Goal: Information Seeking & Learning: Compare options

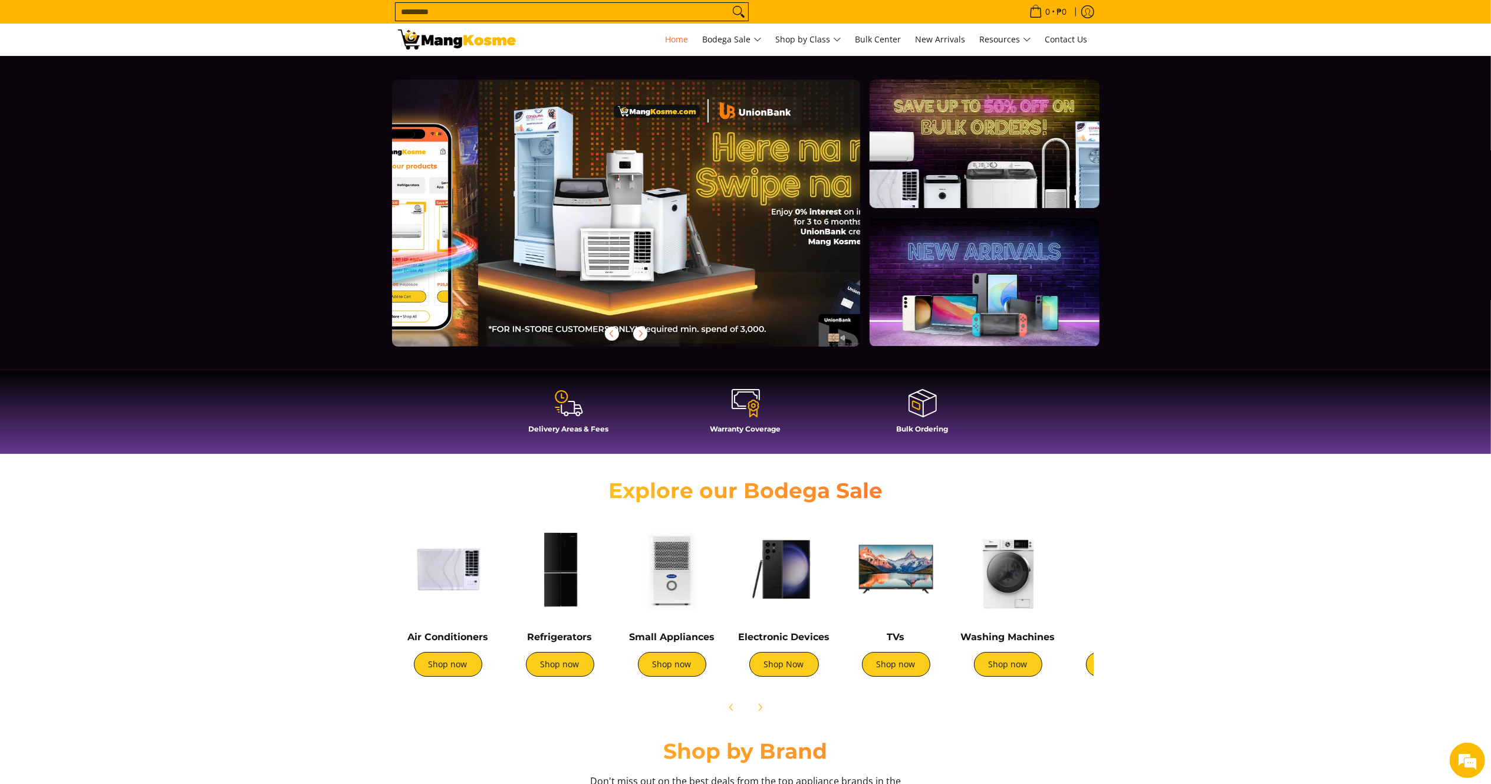
scroll to position [0, 468]
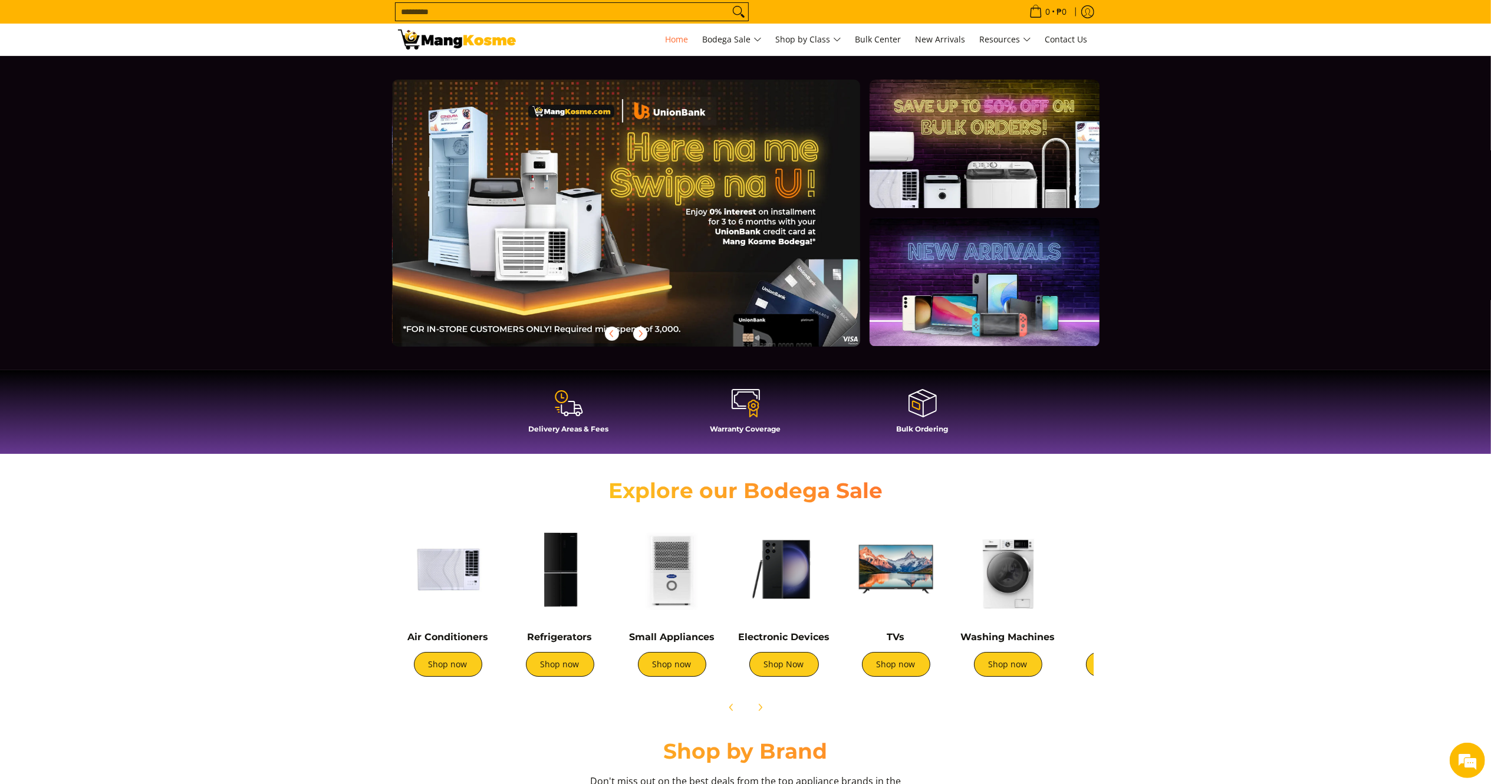
click at [456, 7] on input "Search..." at bounding box center [563, 12] width 334 height 18
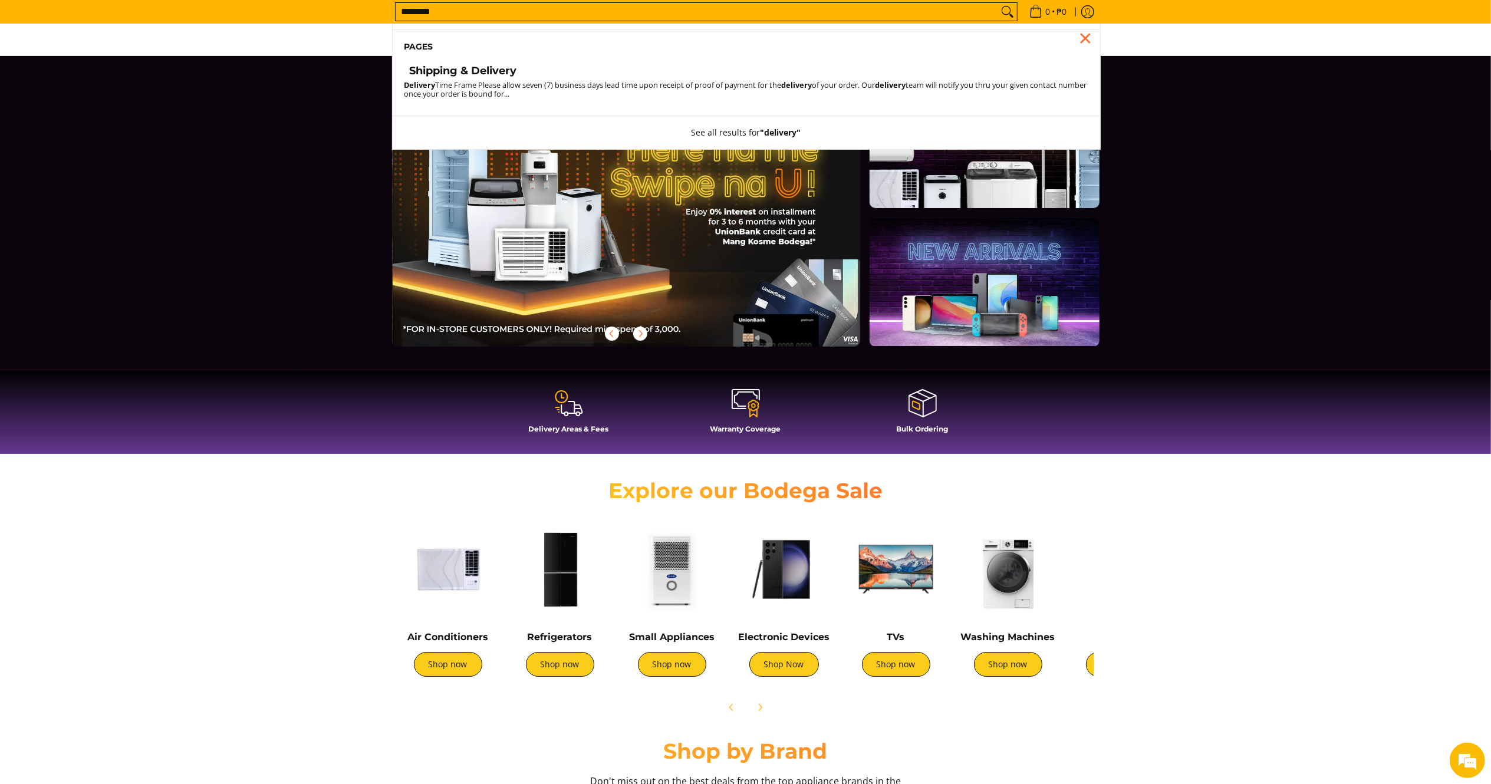
type input "********"
click at [475, 65] on h4 "Shipping & Delivery" at bounding box center [463, 71] width 107 height 14
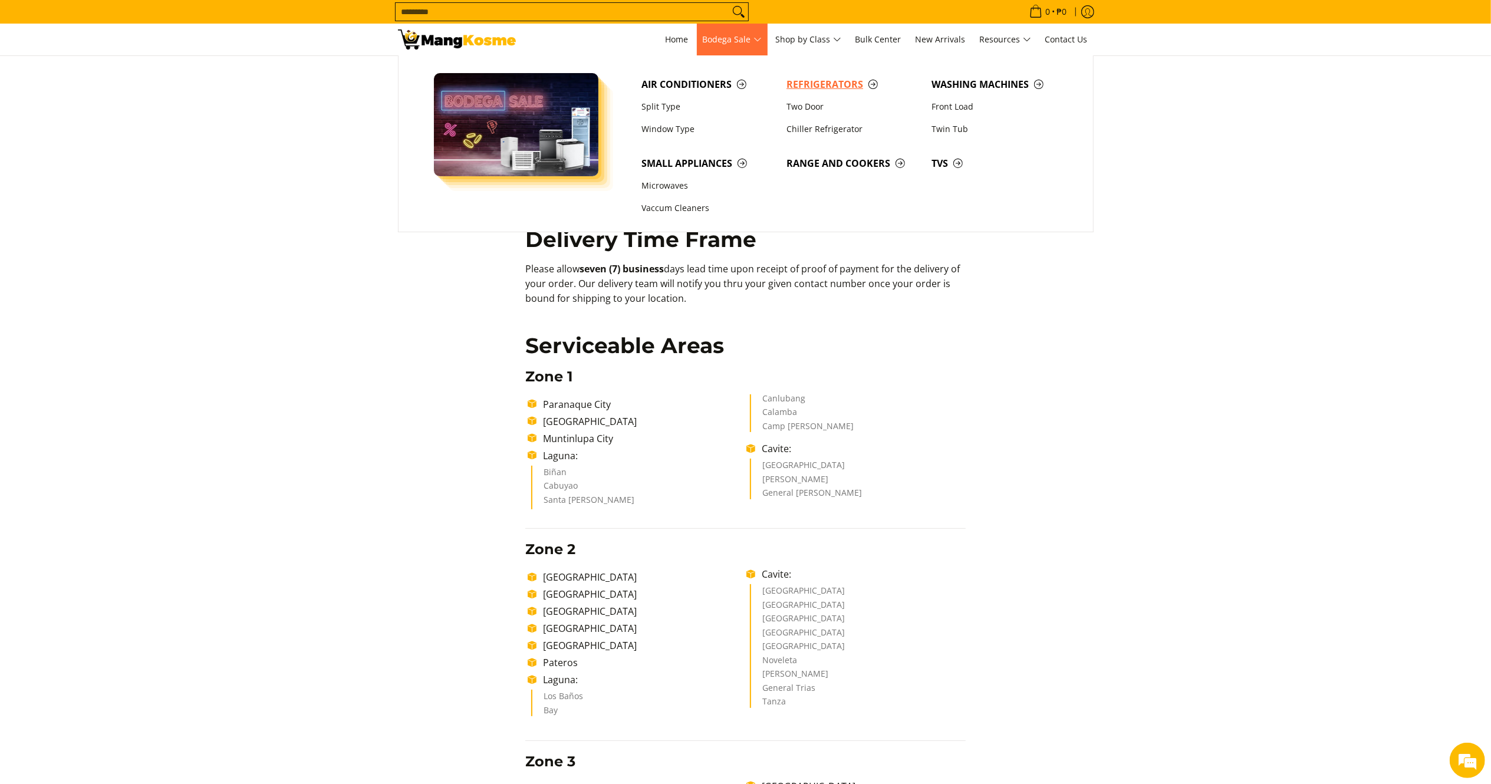
click at [827, 77] on link "Refrigerators" at bounding box center [853, 84] width 145 height 22
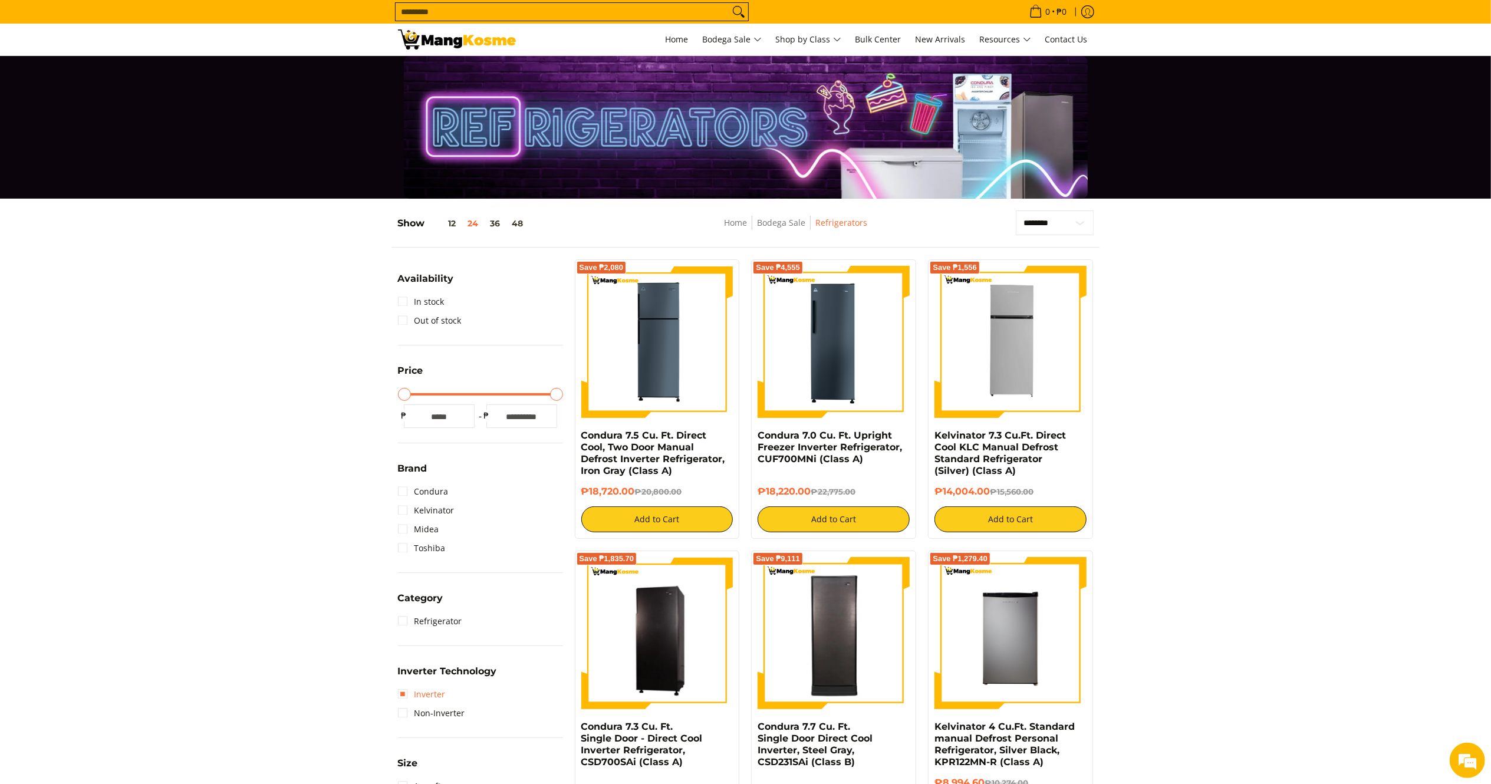
click at [442, 691] on link "Inverter" at bounding box center [422, 694] width 48 height 19
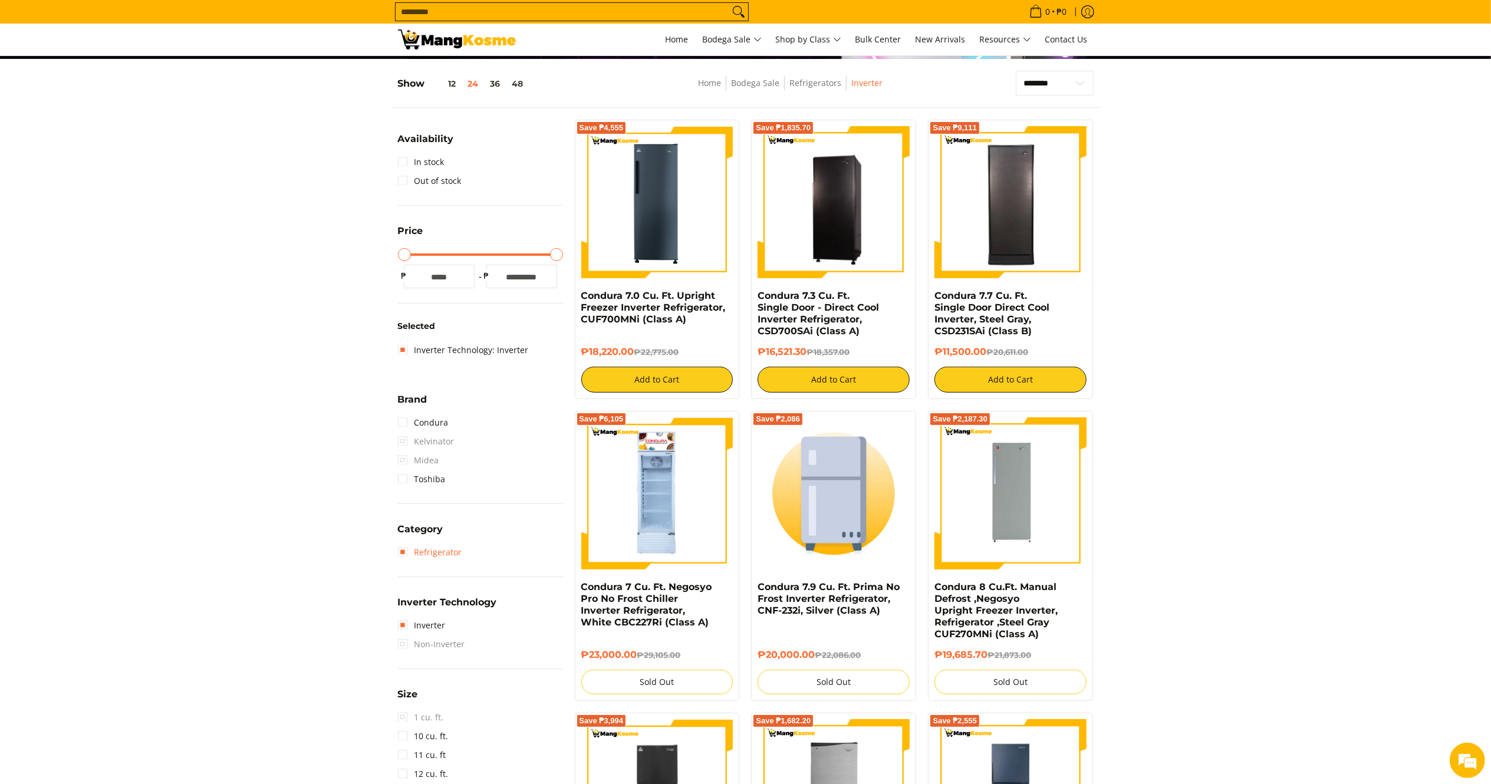
scroll to position [154, 0]
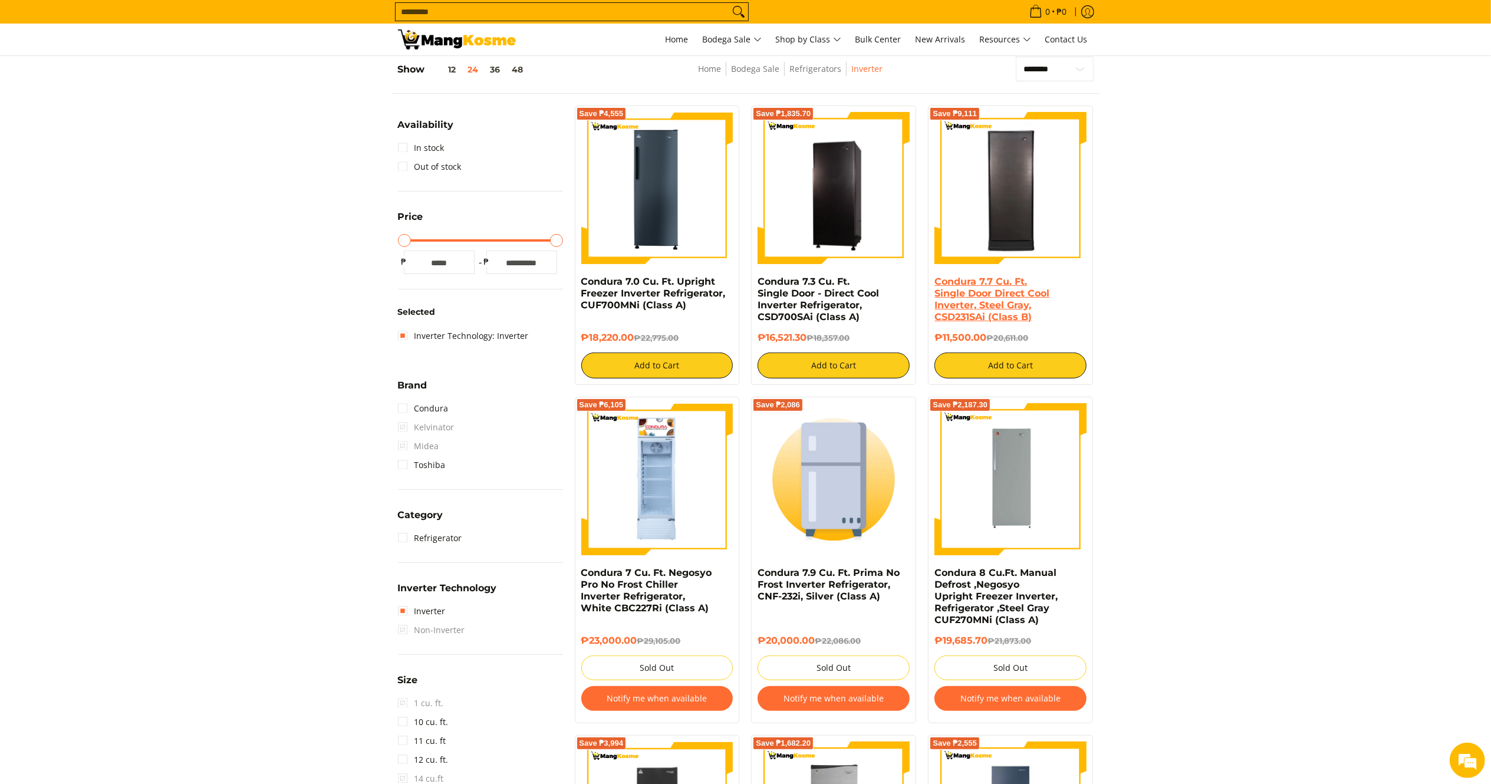
drag, startPoint x: 991, startPoint y: 330, endPoint x: 935, endPoint y: 288, distance: 70.3
click at [935, 288] on div "Condura 7.7 Cu. Ft. Single Door Direct Cool Inverter, Steel Gray, CSD231SAi (Cl…" at bounding box center [1011, 327] width 152 height 103
copy div "Condura 7.7 Cu. Ft. Single Door Direct Cool Inverter, Steel Gray, CSD231SAi (Cl…"
drag, startPoint x: 808, startPoint y: 337, endPoint x: 751, endPoint y: 287, distance: 76.1
click at [751, 287] on div "Save ₱1,835.70 Condura 7.3 Cu. Ft. Single Door - Direct Cool Inverter Refrigera…" at bounding box center [833, 246] width 165 height 280
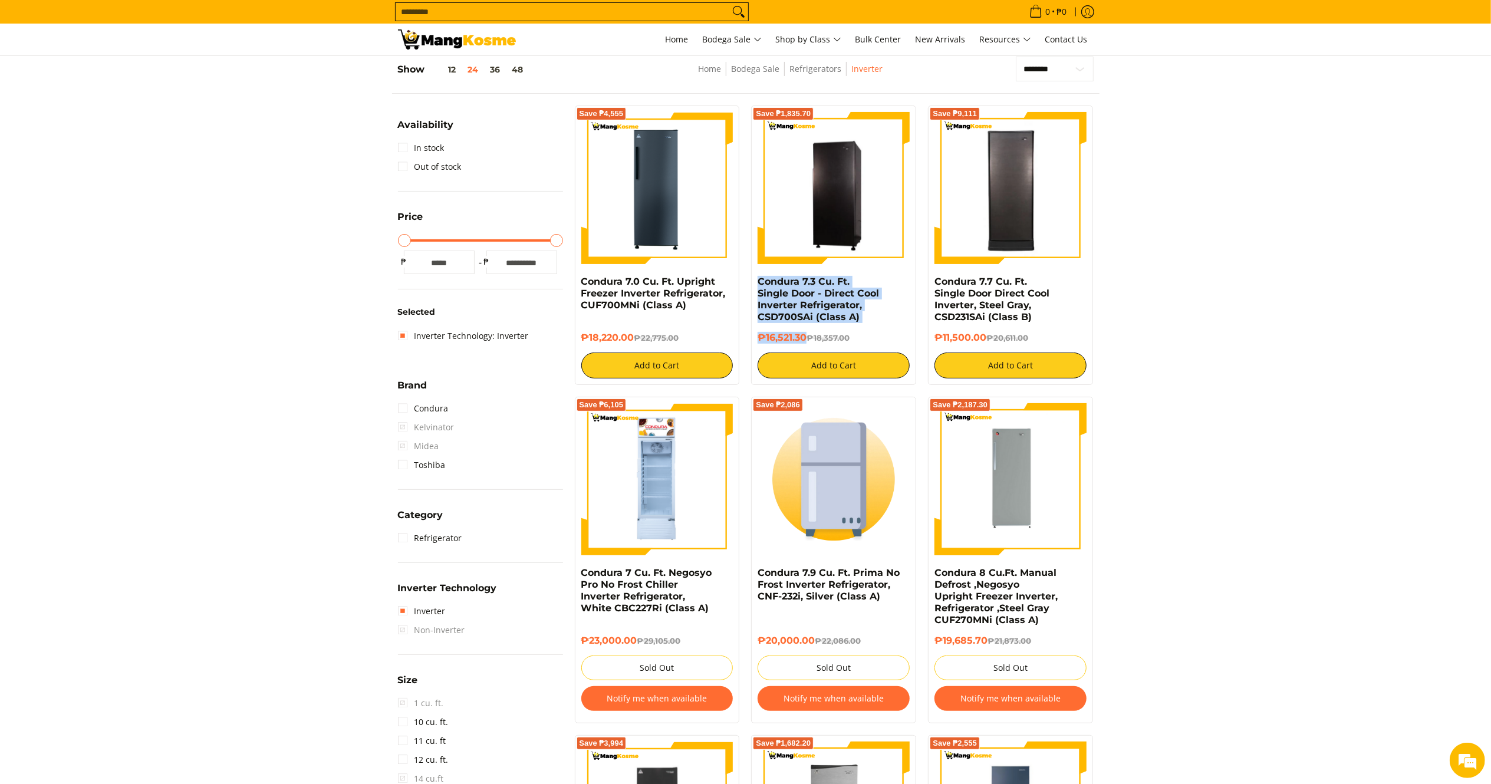
copy div "Condura 7.3 Cu. Ft. Single Door - Direct Cool Inverter Refrigerator, CSD700SAi …"
drag, startPoint x: 636, startPoint y: 334, endPoint x: 579, endPoint y: 277, distance: 80.5
click at [579, 277] on div "Save ₱4,555 Condura 7.0 Cu. Ft. Upright Freezer Inverter Refrigerator, CUF700MN…" at bounding box center [657, 246] width 165 height 280
copy div "Condura 7.0 Cu. Ft. Upright Freezer Inverter Refrigerator, CUF700MNi (Class A) …"
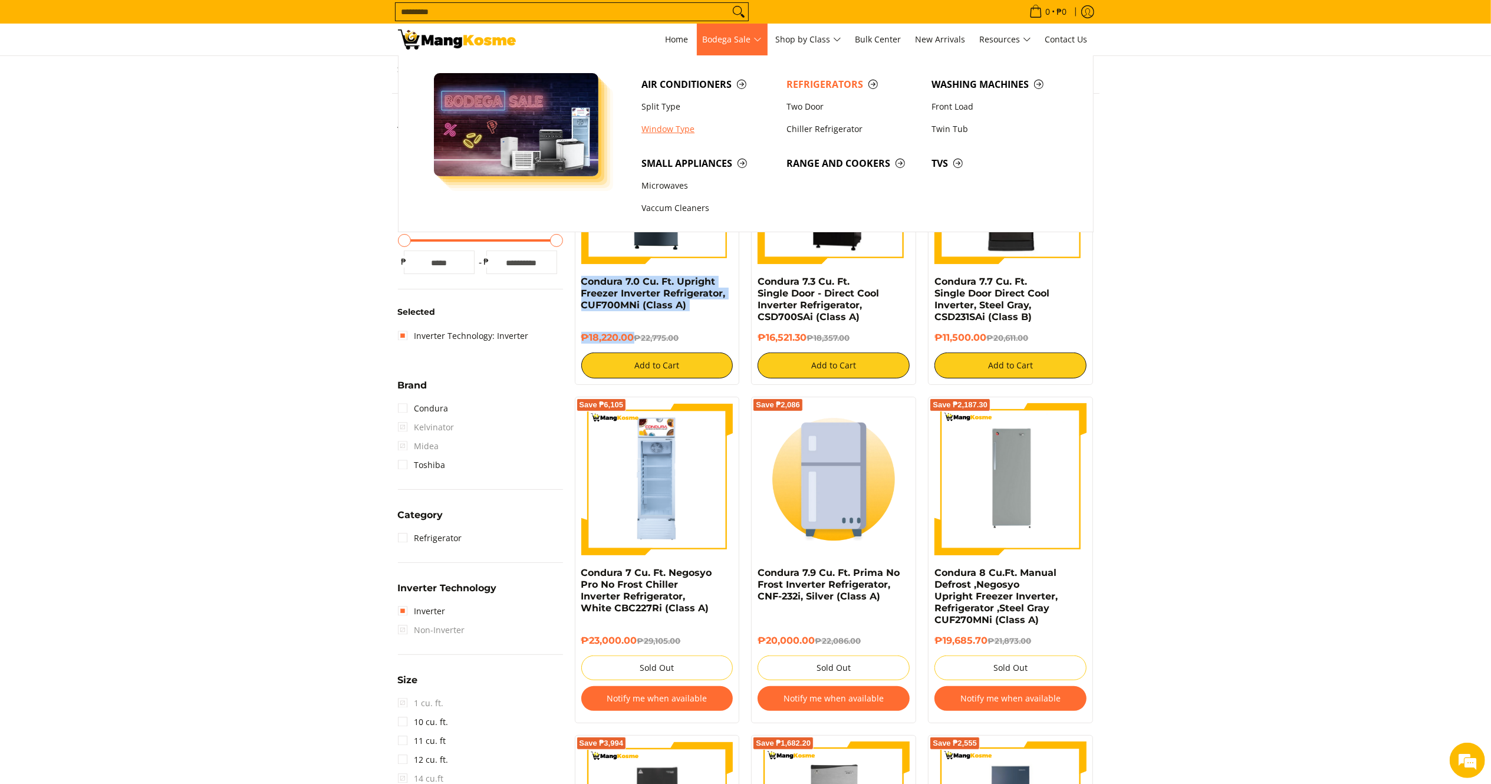
click at [671, 120] on link "Window Type" at bounding box center [708, 129] width 145 height 22
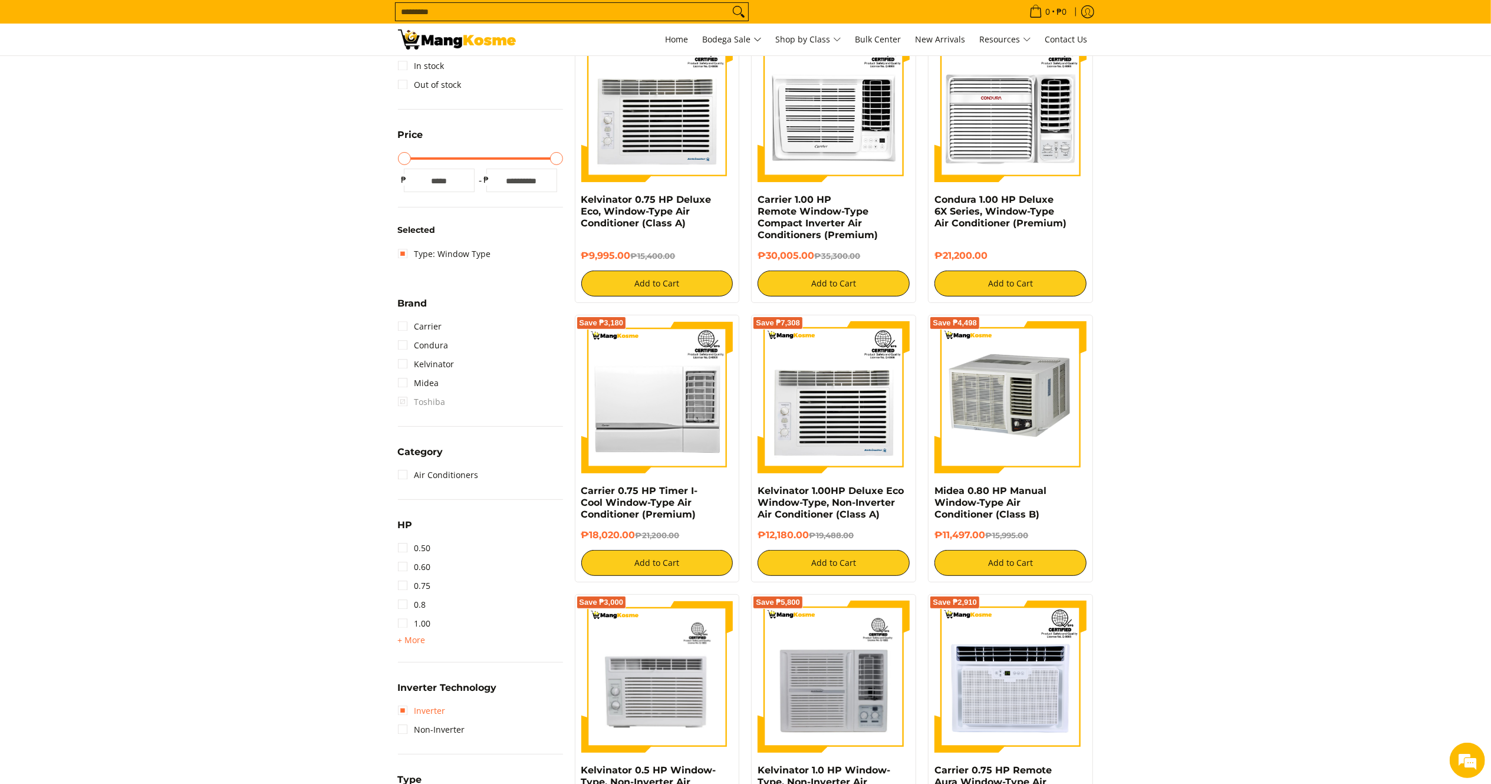
click at [420, 709] on link "Inverter" at bounding box center [422, 711] width 48 height 19
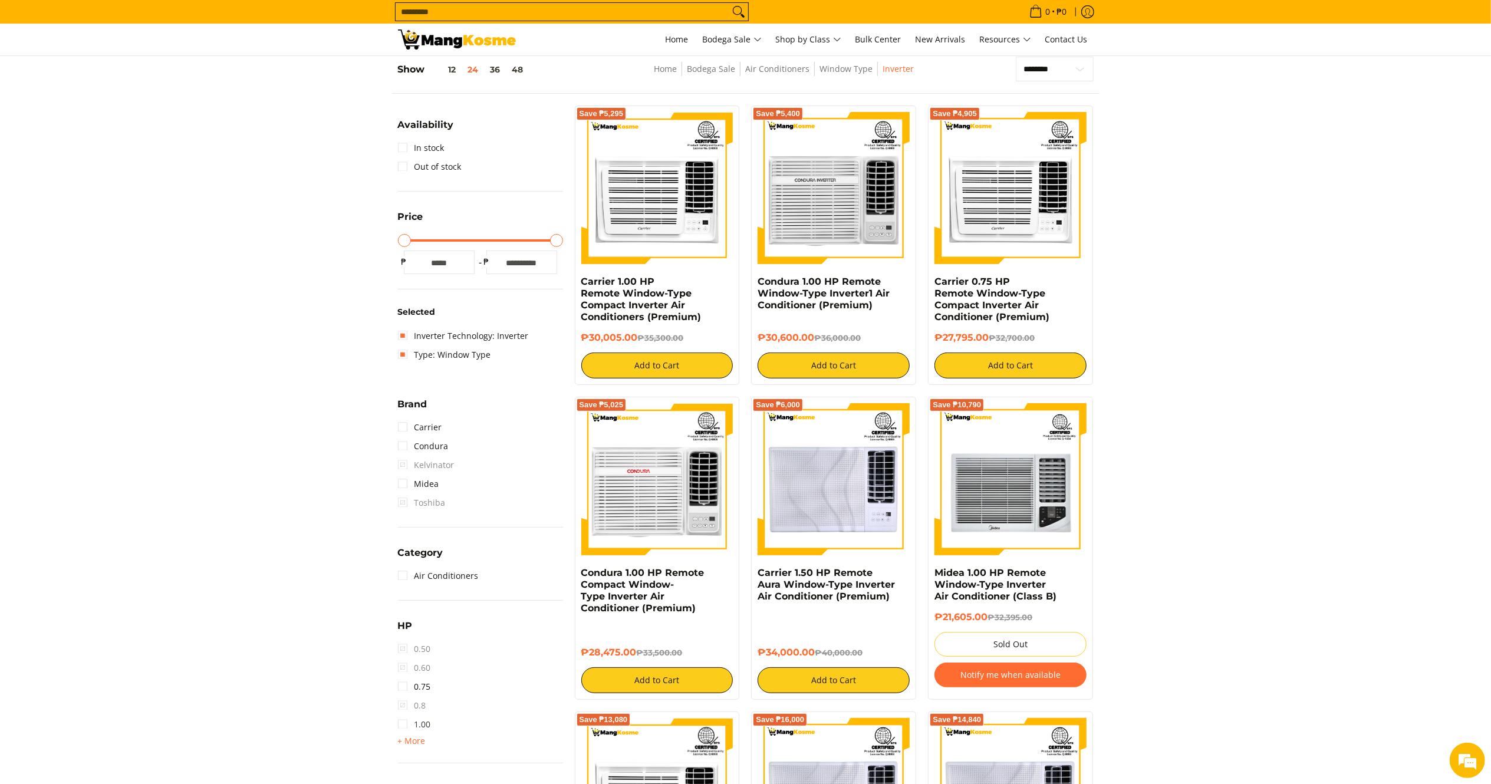
click at [416, 731] on link "1.00" at bounding box center [414, 724] width 33 height 19
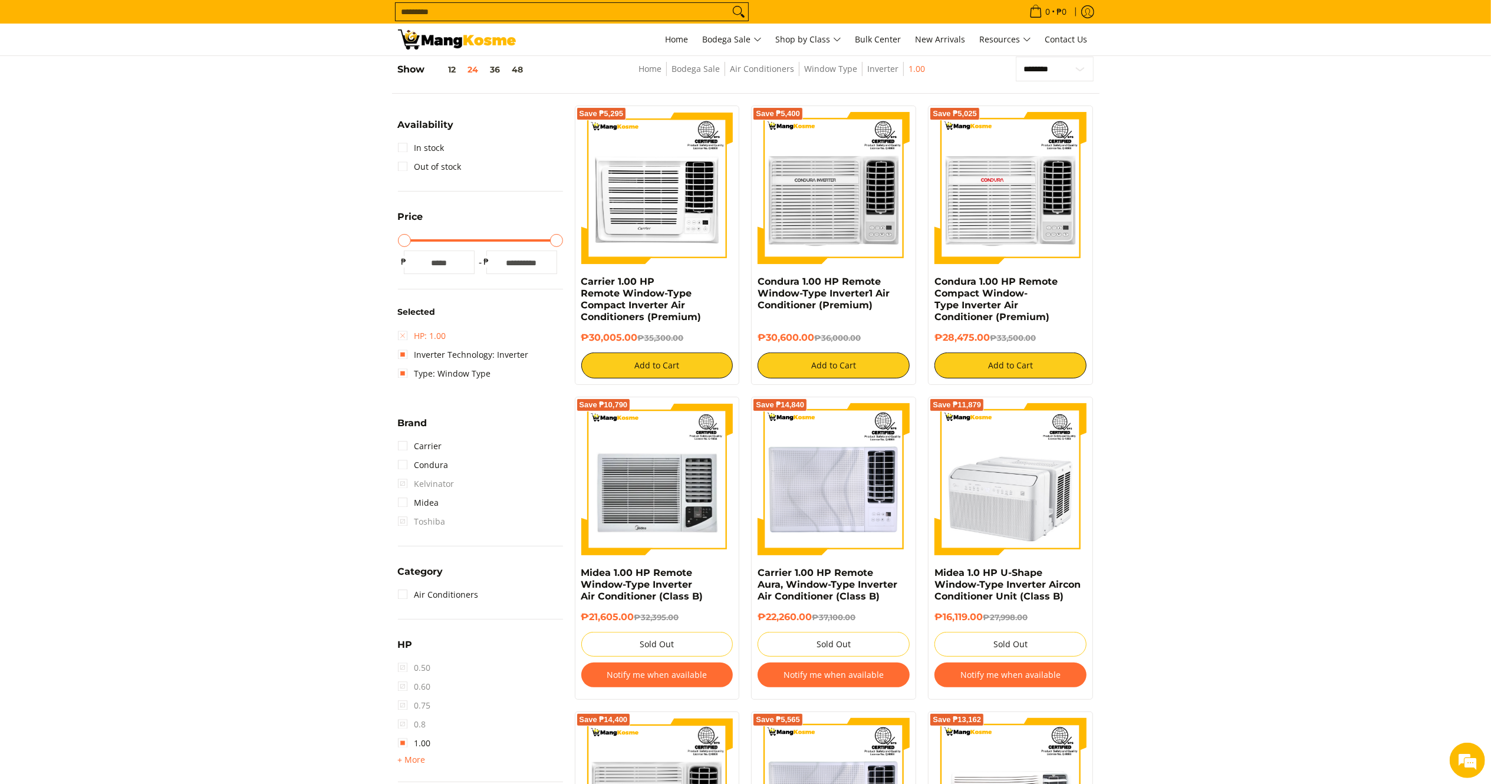
click at [416, 334] on link "HP: 1.00" at bounding box center [422, 336] width 48 height 19
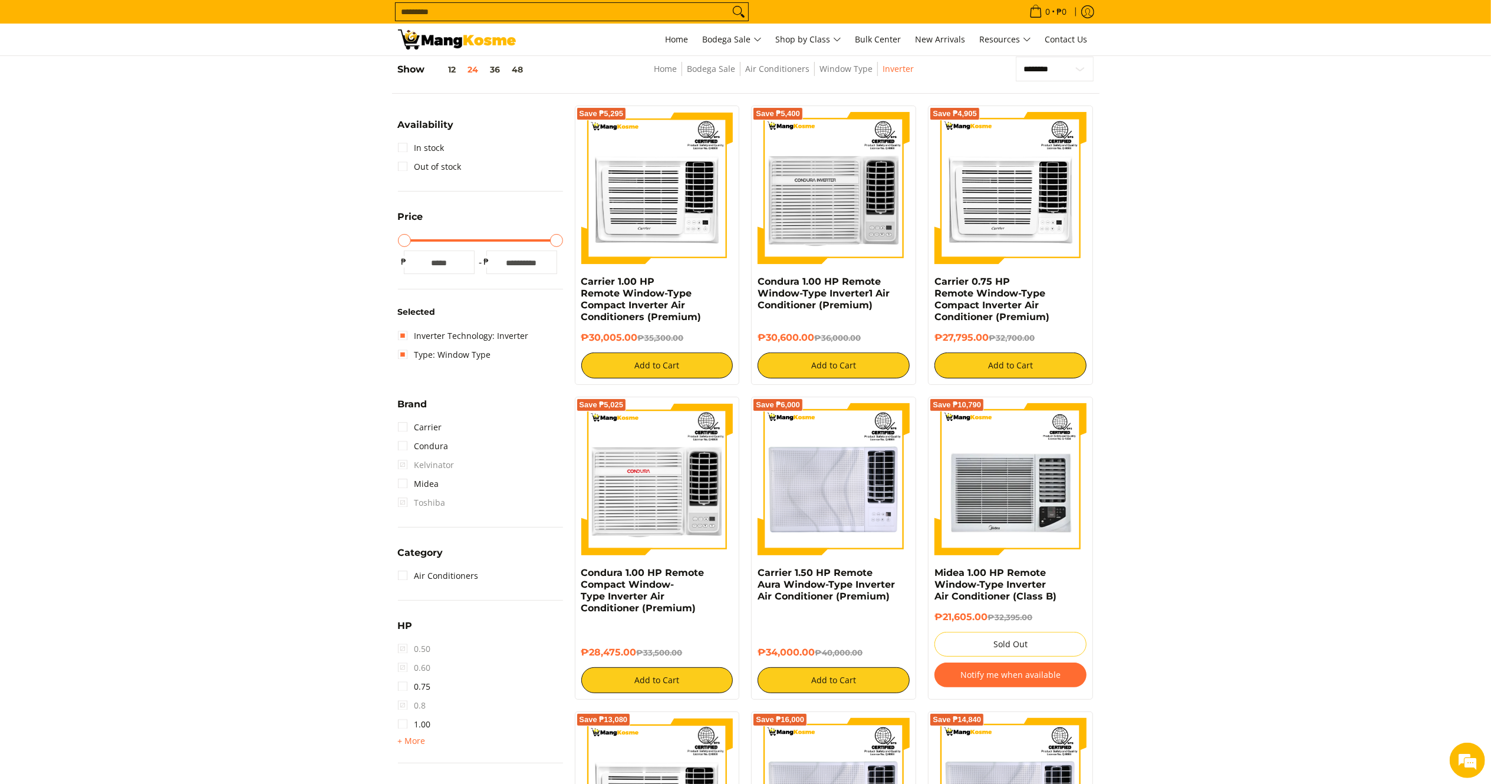
scroll to position [626, 0]
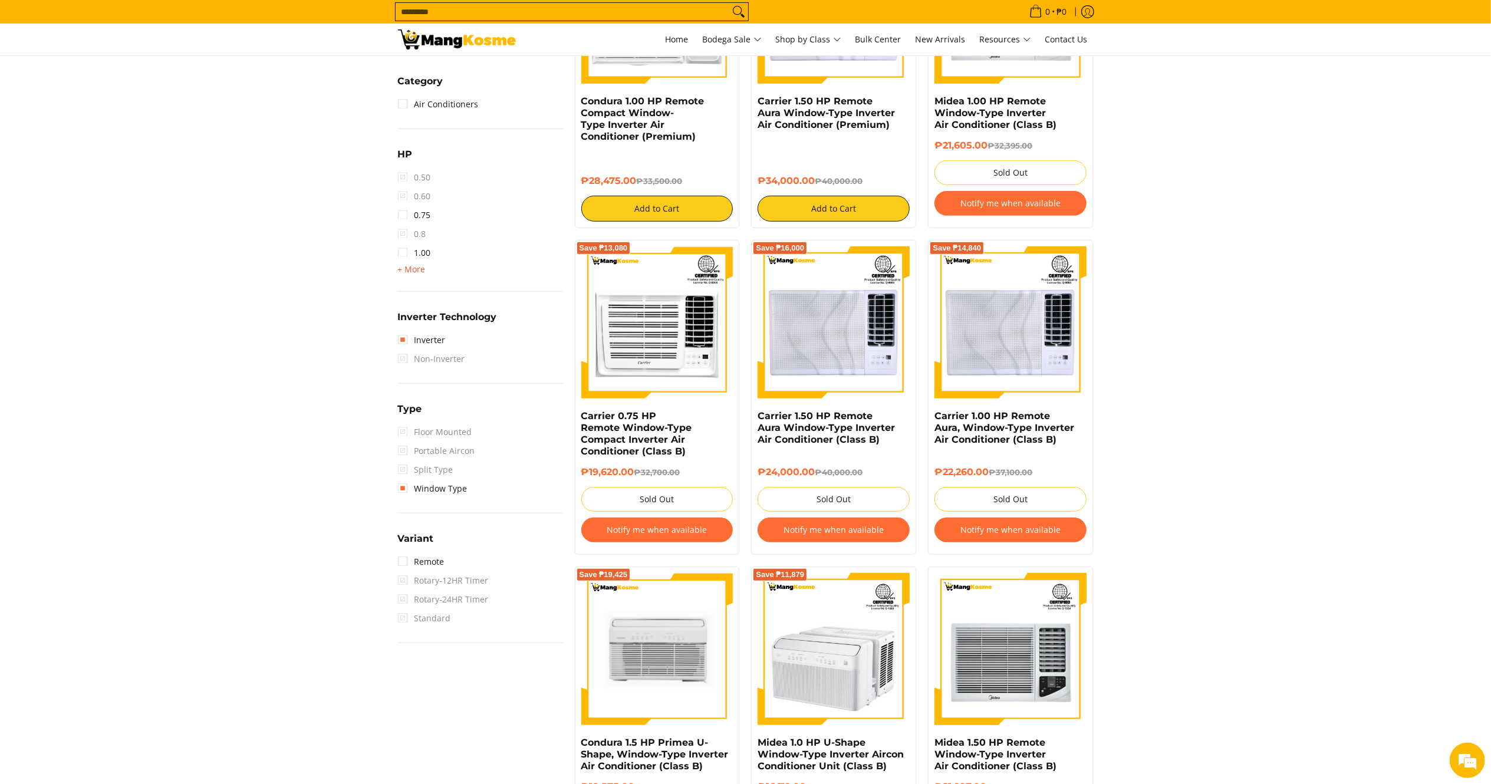
click at [414, 270] on span "+ More" at bounding box center [412, 269] width 28 height 9
click at [416, 271] on link "1.50" at bounding box center [414, 271] width 33 height 19
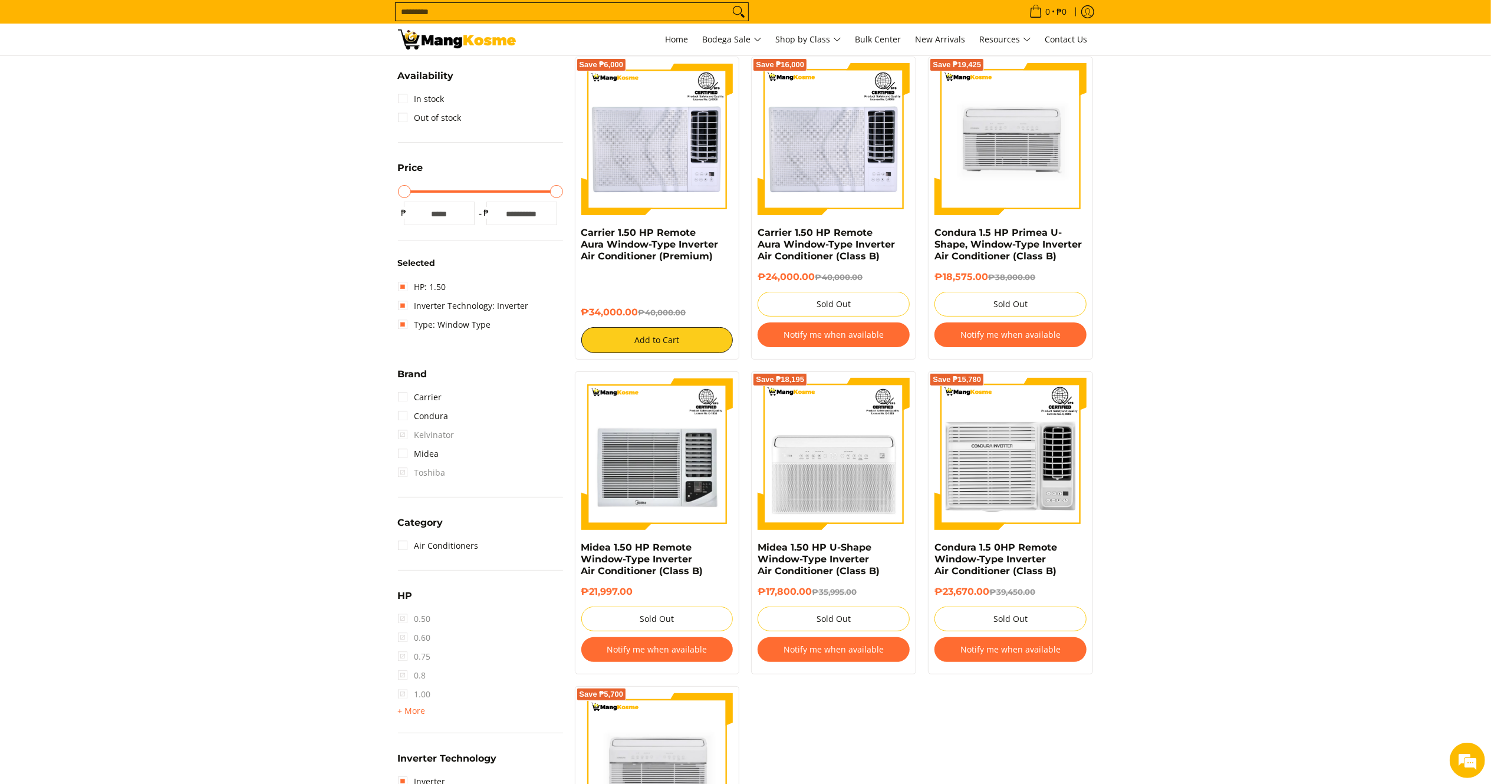
scroll to position [154, 0]
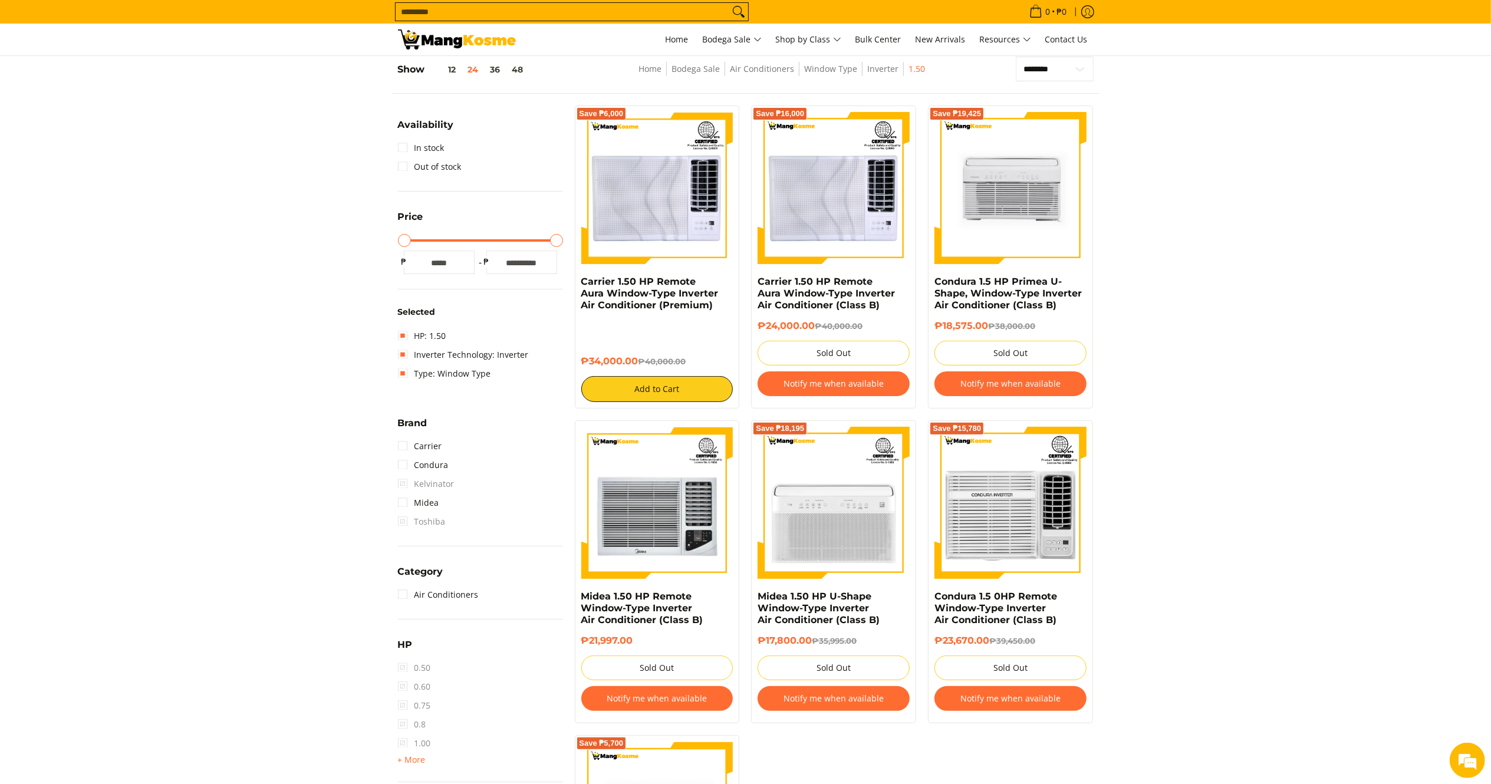
drag, startPoint x: 640, startPoint y: 360, endPoint x: 574, endPoint y: 282, distance: 102.1
click at [574, 282] on div "Save ₱6,000 Carrier 1.50 HP Remote Aura Window-Type Inverter Air Conditioner (P…" at bounding box center [657, 257] width 177 height 303
copy div "Carrier 1.50 HP Remote Aura Window-Type Inverter Air Conditioner (Premium) ₱34,…"
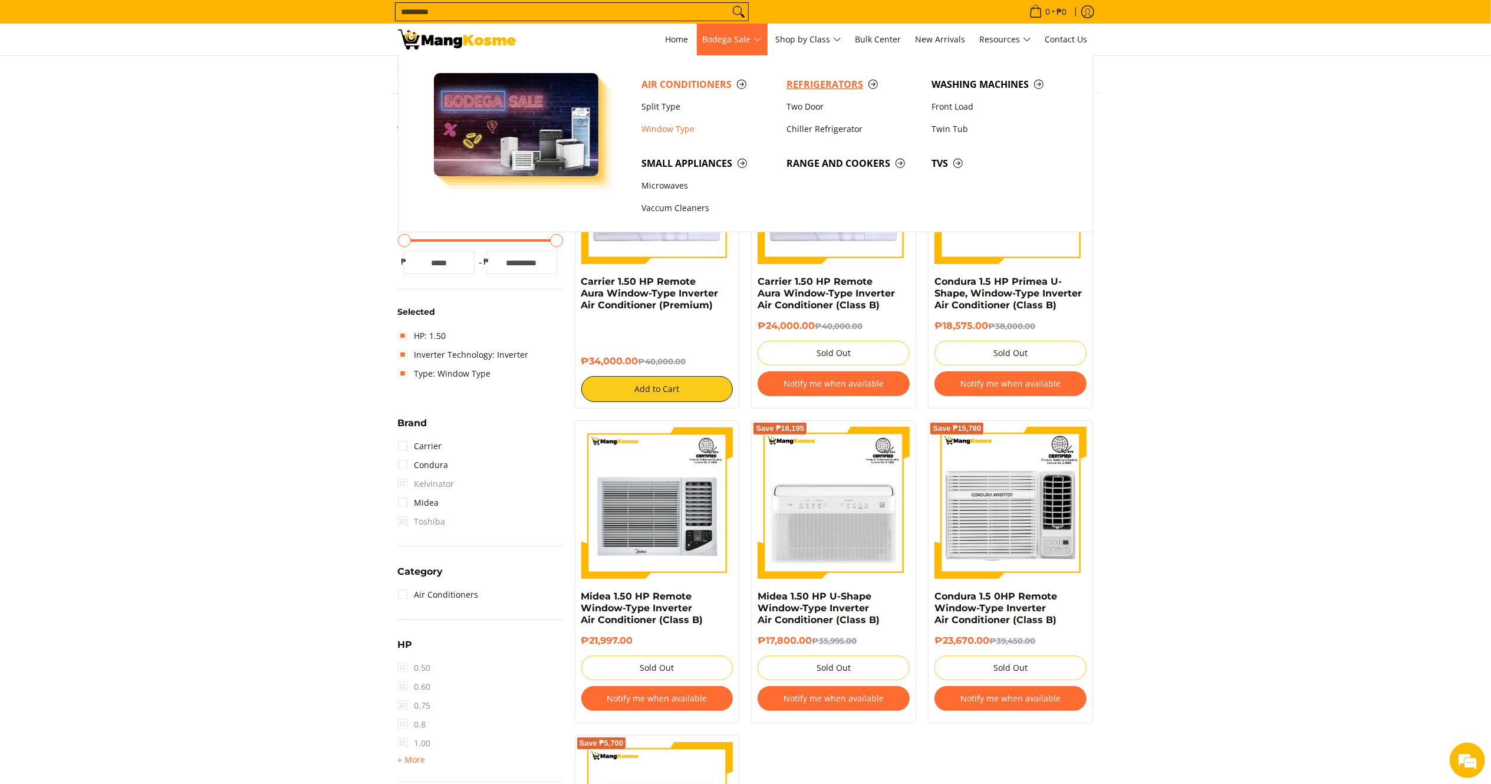
click at [809, 86] on span "Refrigerators" at bounding box center [853, 84] width 133 height 15
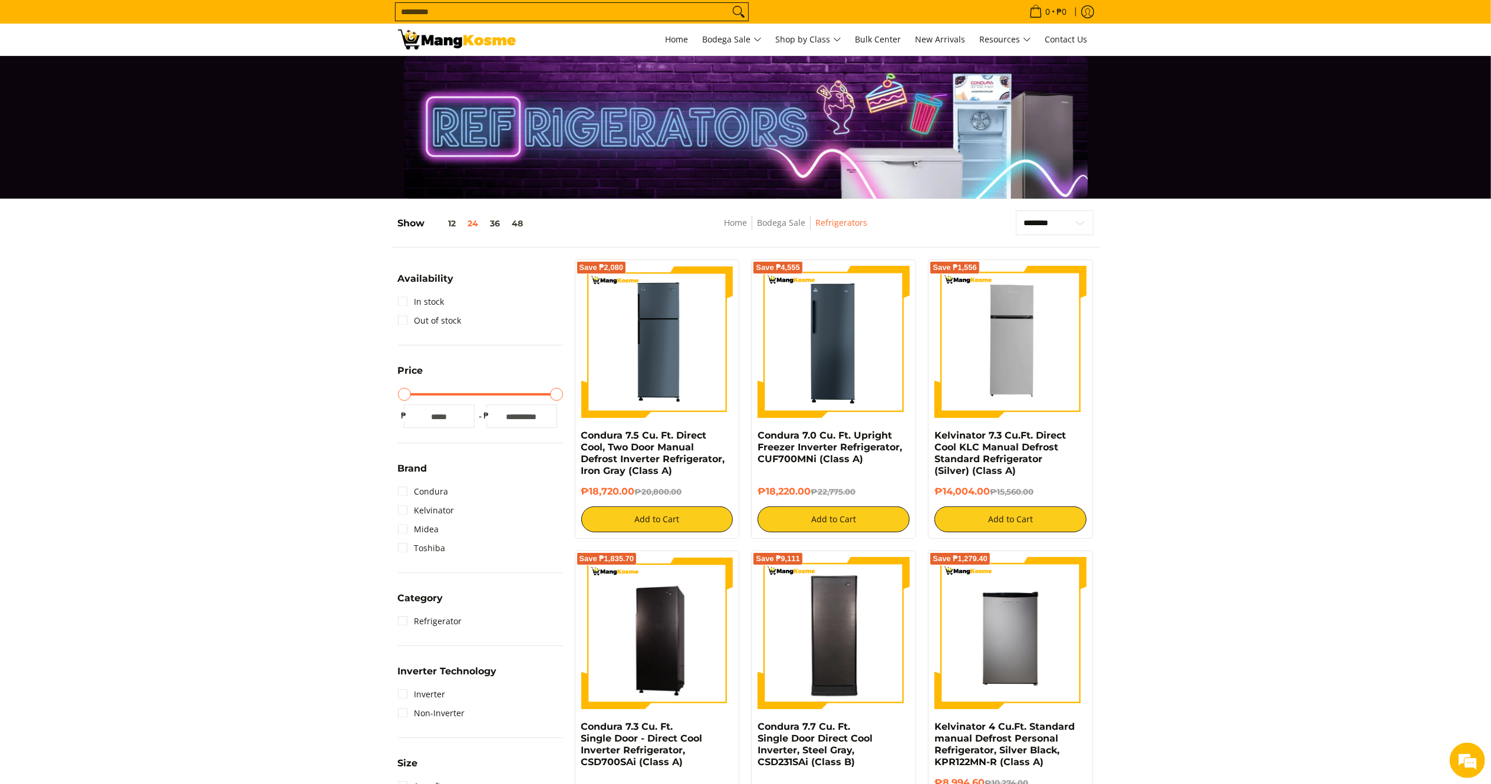
click at [492, 44] on img at bounding box center [457, 39] width 118 height 20
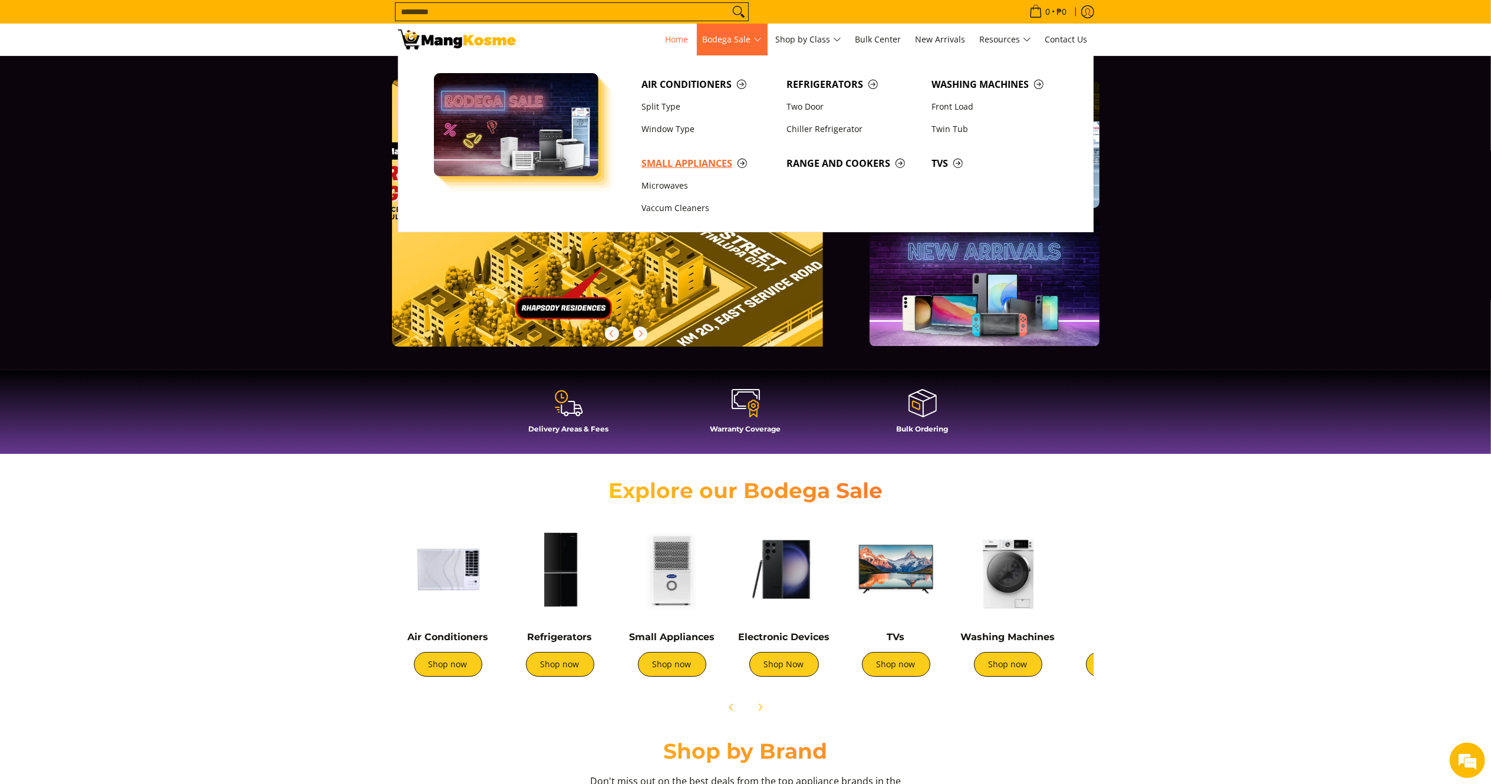
click at [675, 164] on span "Small Appliances" at bounding box center [708, 163] width 133 height 15
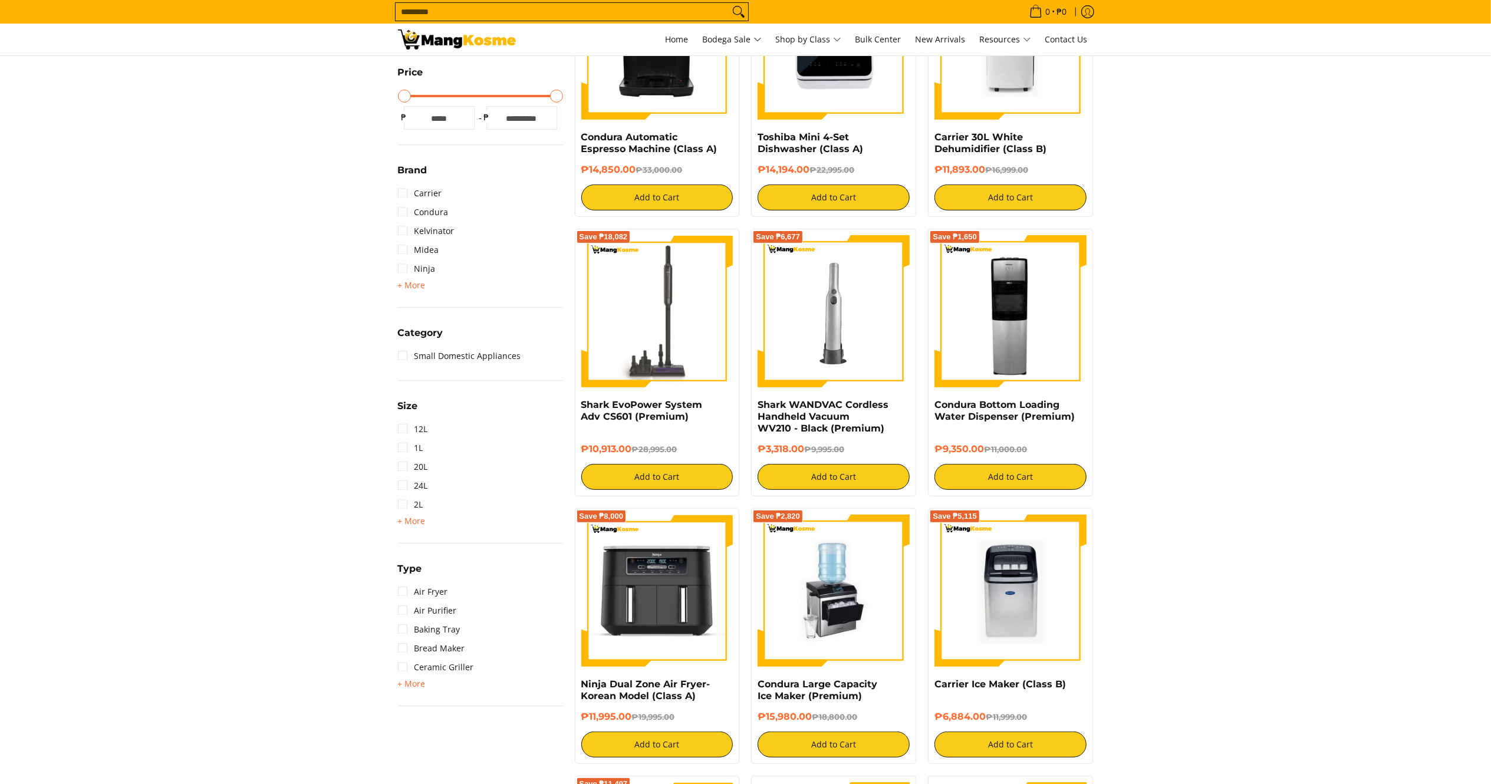
scroll to position [369, 0]
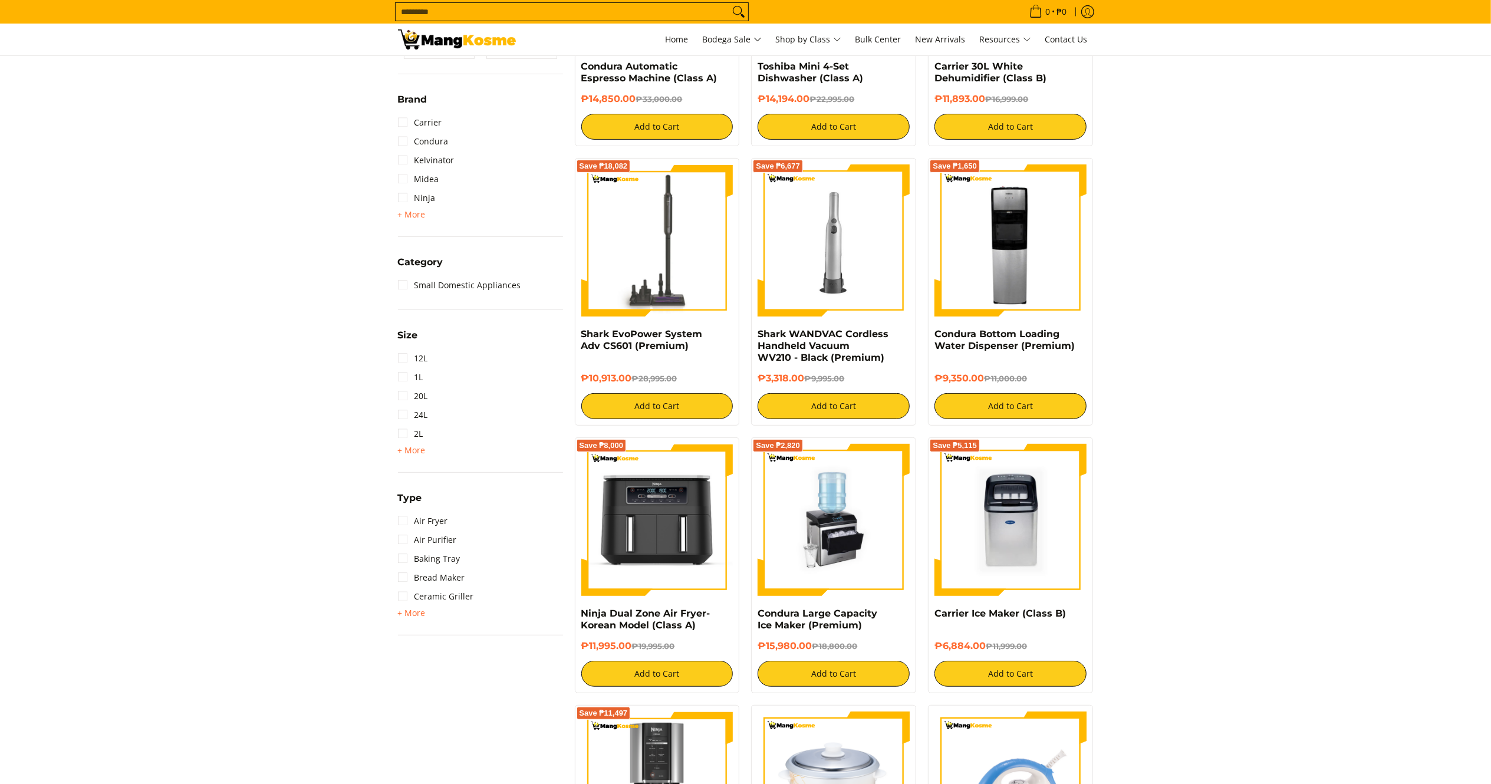
click at [398, 612] on span "+ More" at bounding box center [412, 613] width 28 height 9
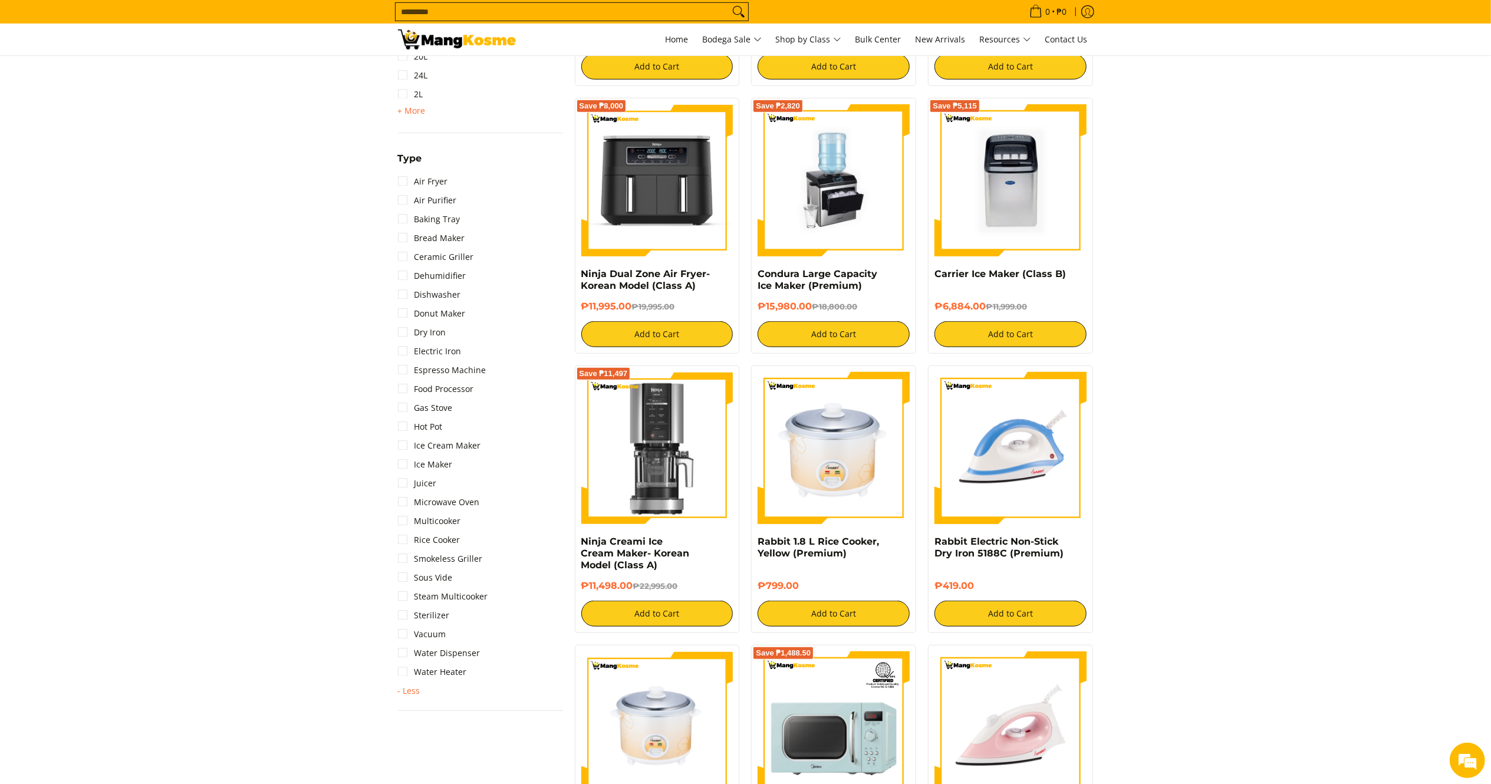
scroll to position [696, 0]
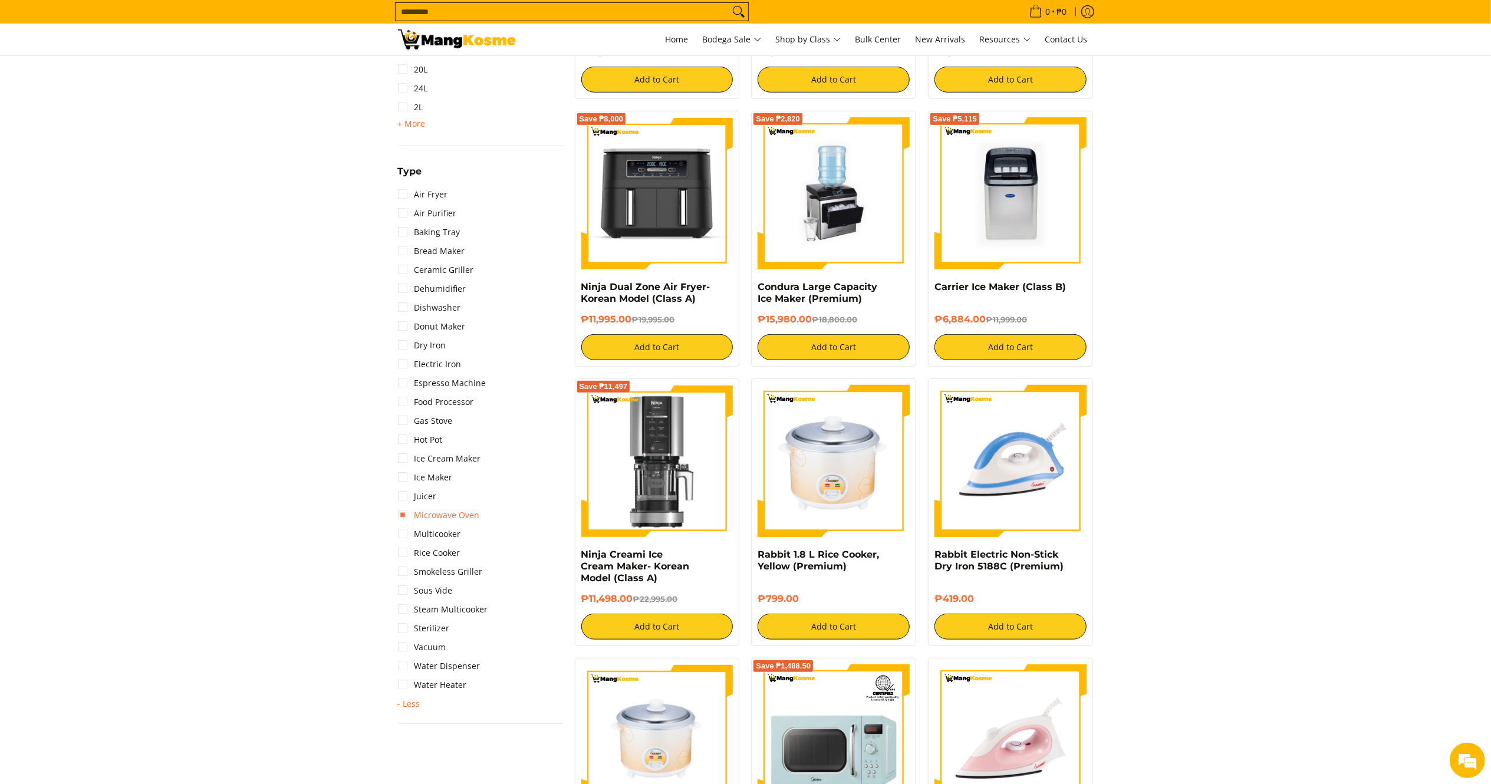
click at [463, 510] on link "Microwave Oven" at bounding box center [439, 515] width 82 height 19
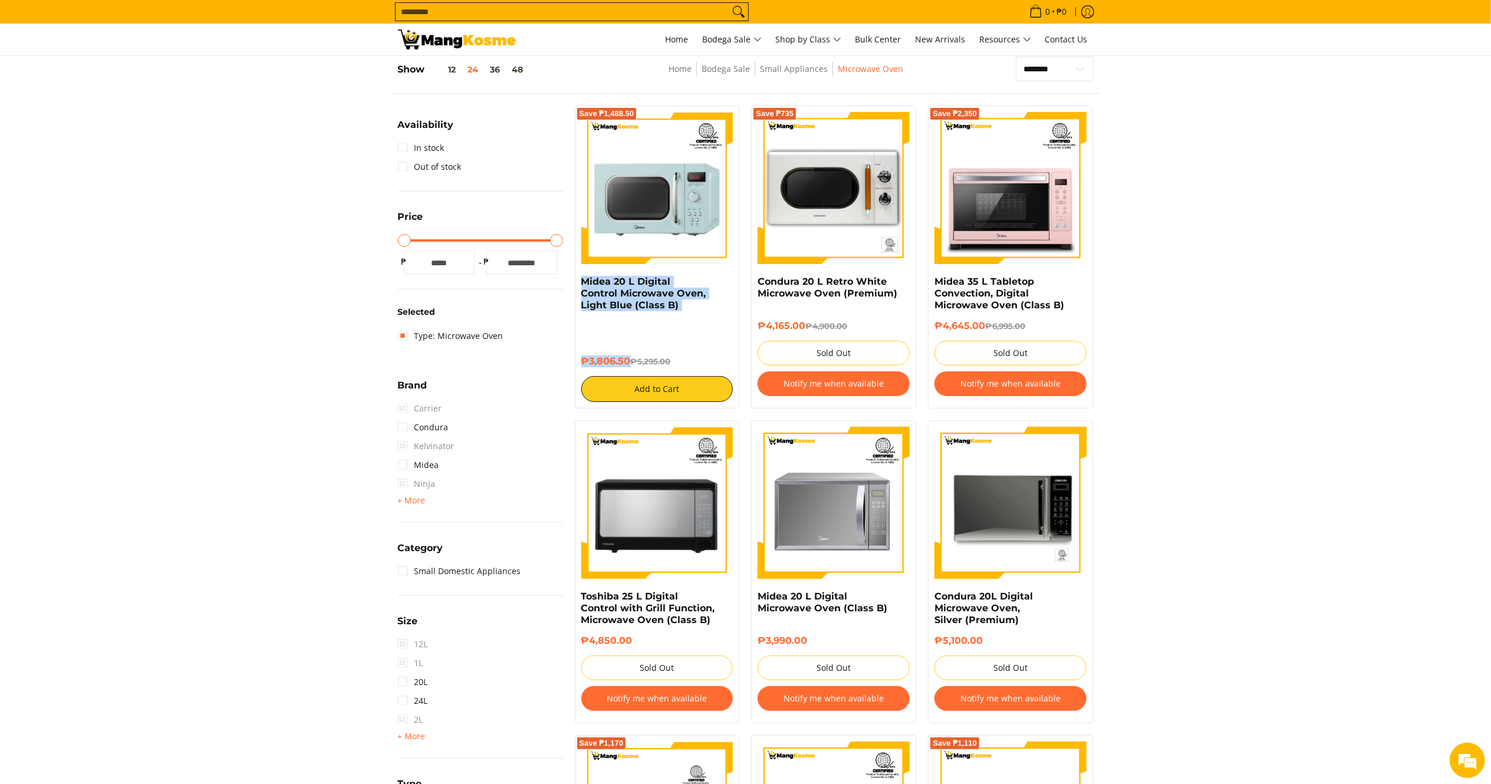
drag, startPoint x: 630, startPoint y: 364, endPoint x: 577, endPoint y: 287, distance: 93.7
click at [577, 287] on div "Save ₱1,488.50 Midea 20 L Digital Control Microwave Oven, Light Blue (Class B) …" at bounding box center [657, 257] width 165 height 303
copy div "Midea 20 L Digital Control Microwave Oven, Light Blue (Class B) ₱3,806.50"
click at [661, 175] on img at bounding box center [657, 188] width 152 height 152
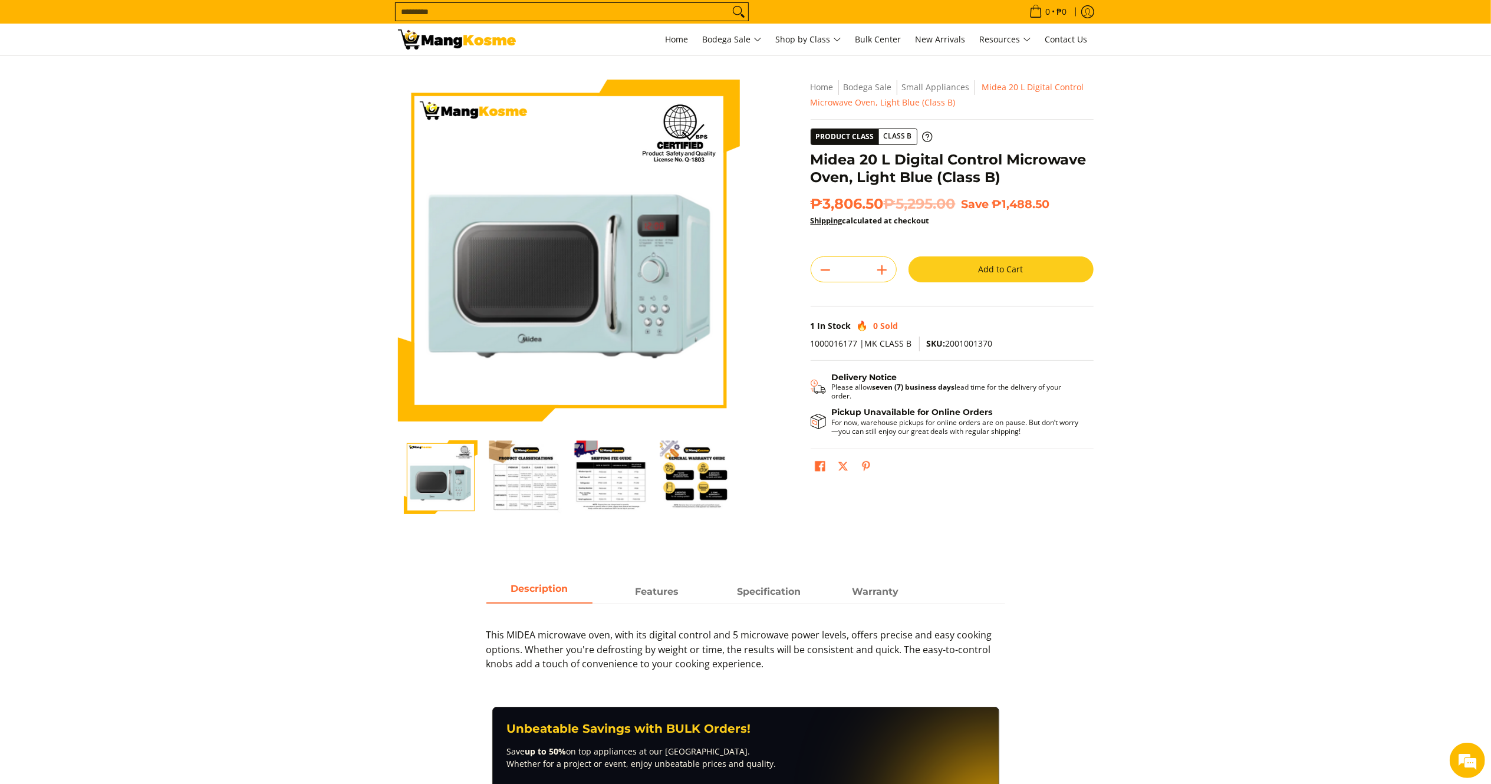
drag, startPoint x: 888, startPoint y: 203, endPoint x: 814, endPoint y: 158, distance: 85.8
click at [812, 157] on div "**********" at bounding box center [952, 284] width 283 height 409
copy div "Midea 20 L Digital Control Microwave Oven, Light Blue (Class B) ₱3,806.50"
click at [437, 31] on img at bounding box center [457, 39] width 118 height 20
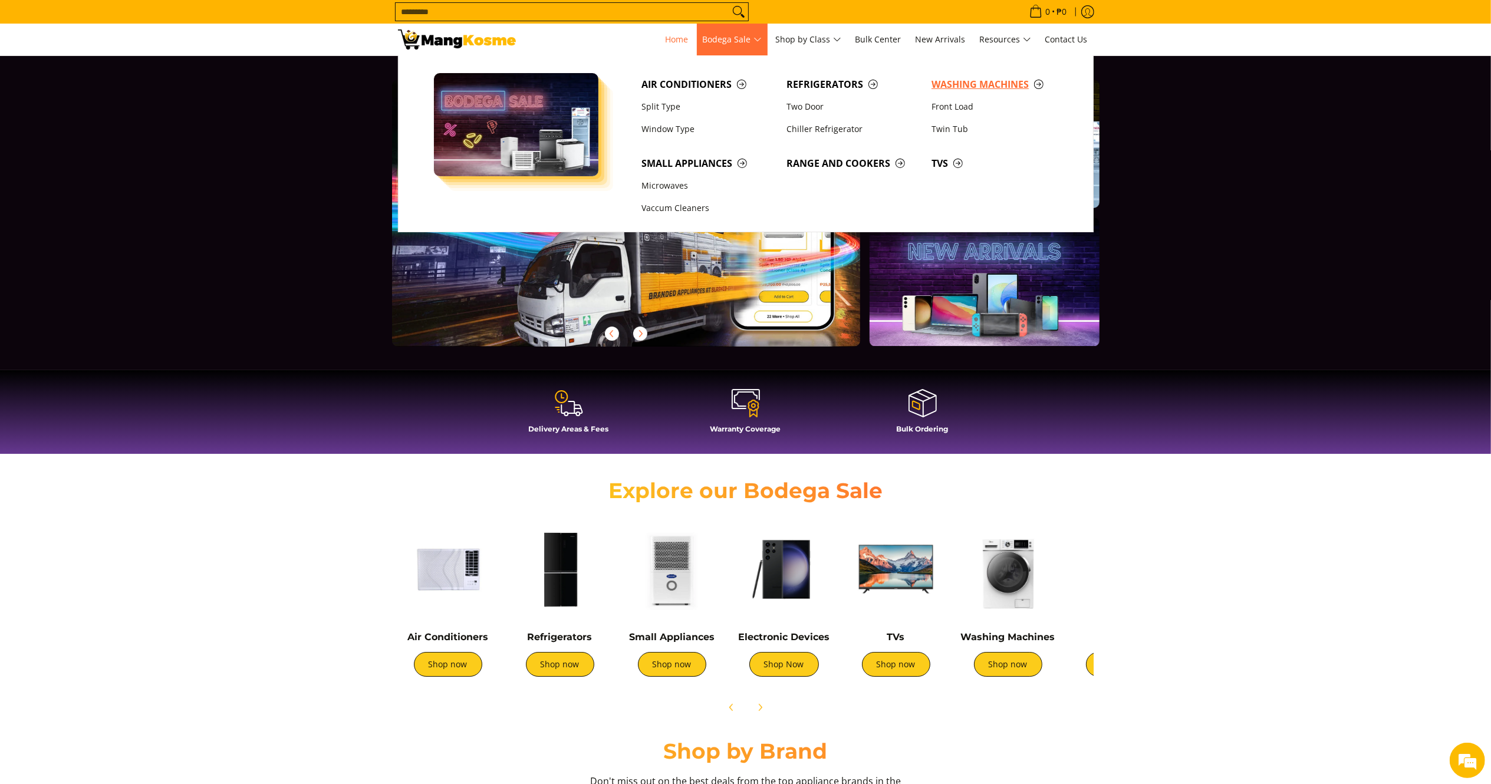
click at [947, 82] on span "Washing Machines" at bounding box center [998, 84] width 133 height 15
